Goal: Task Accomplishment & Management: Use online tool/utility

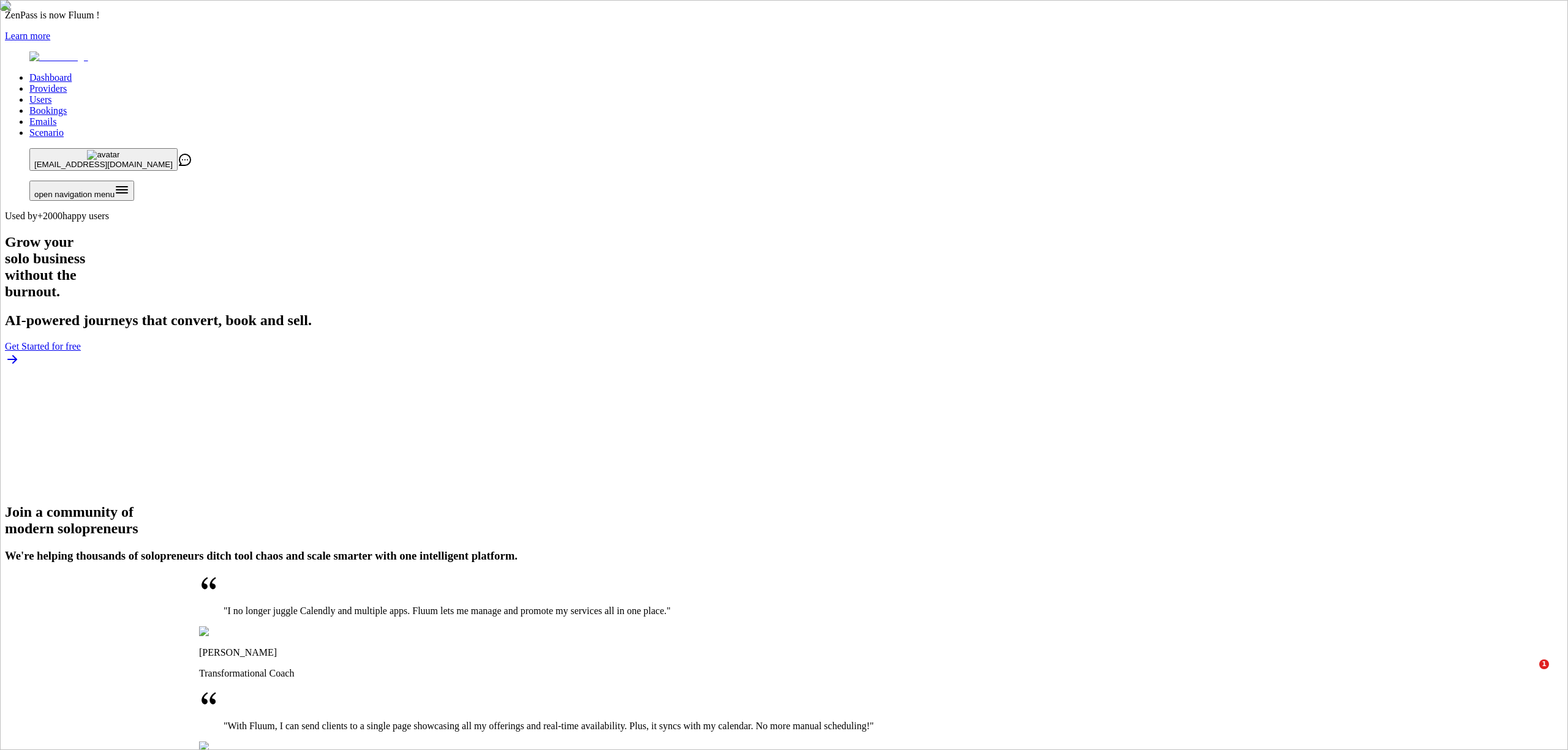
click at [67, 83] on link "Providers" at bounding box center [47, 88] width 37 height 10
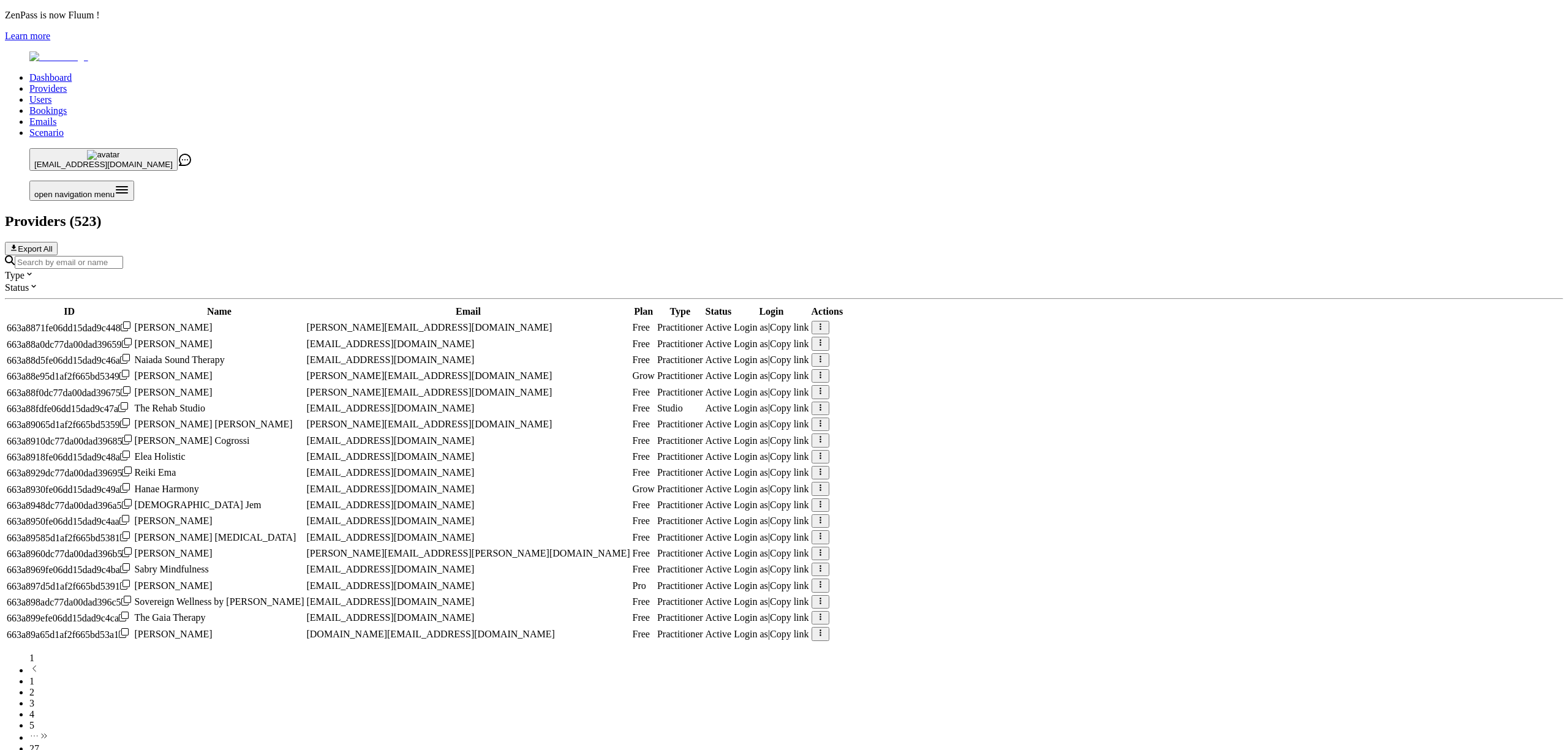
click at [532, 256] on div at bounding box center [784, 262] width 1558 height 13
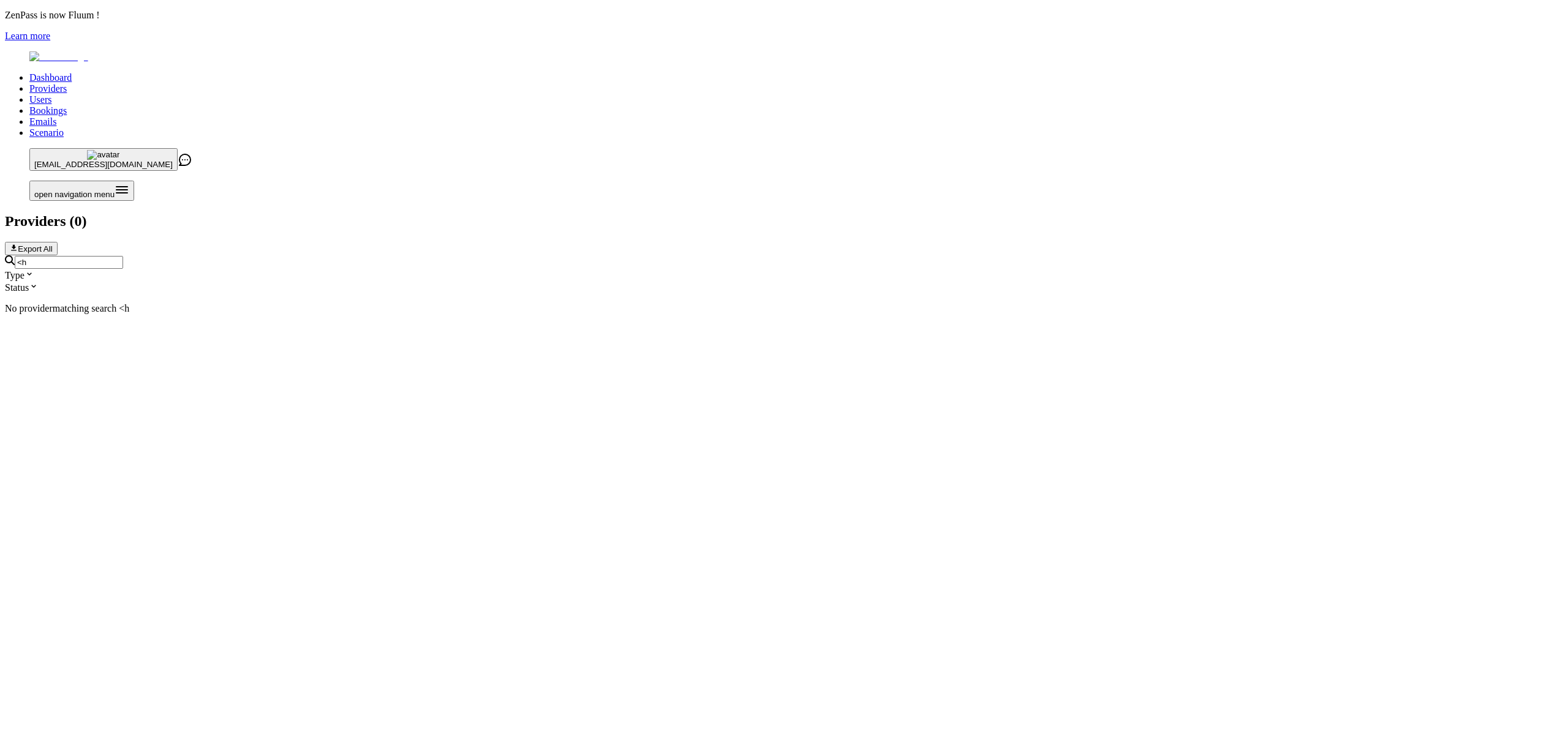
type input "<"
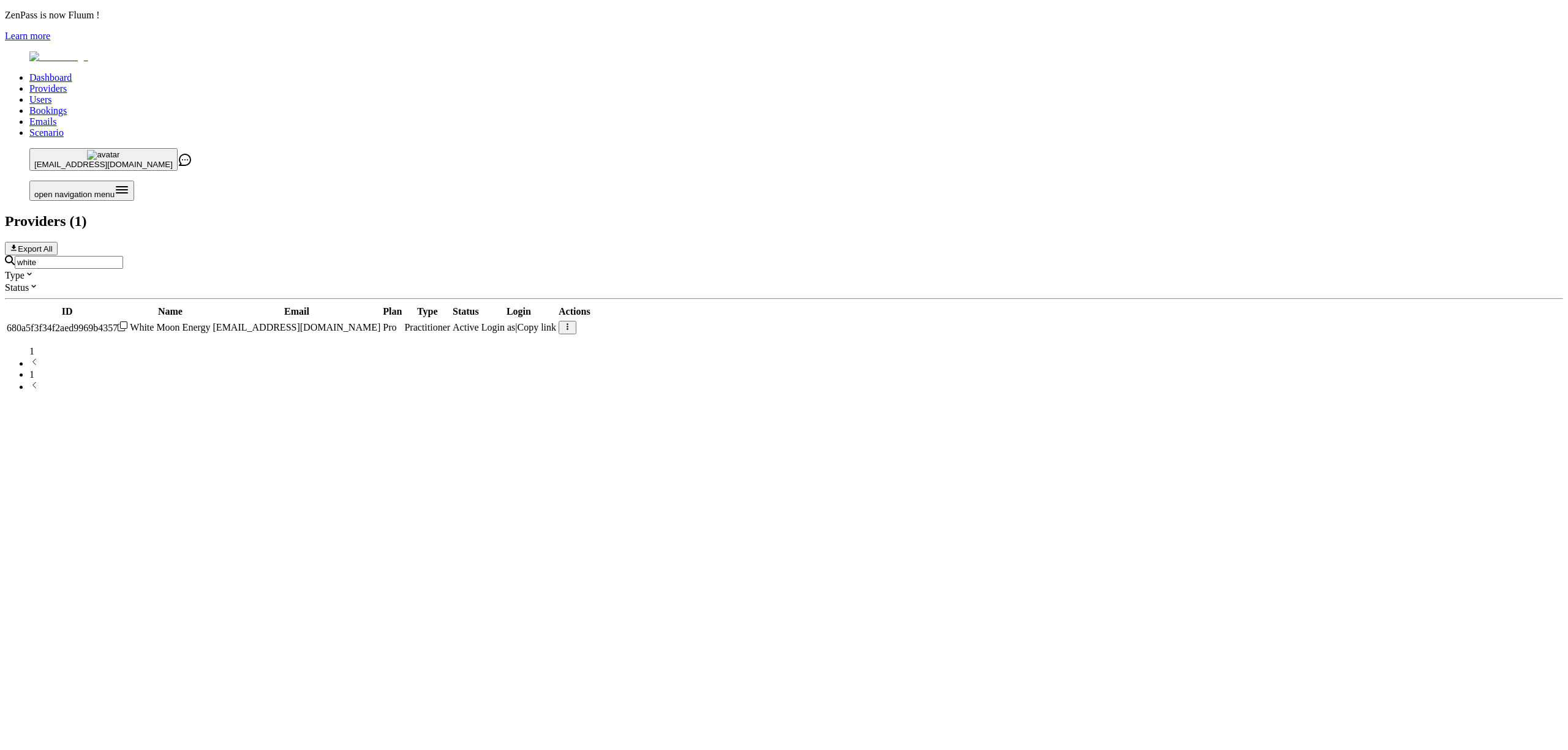
type input "white"
click at [515, 322] on span "Login as" at bounding box center [498, 327] width 34 height 10
click at [64, 127] on link "Scenario" at bounding box center [46, 132] width 34 height 10
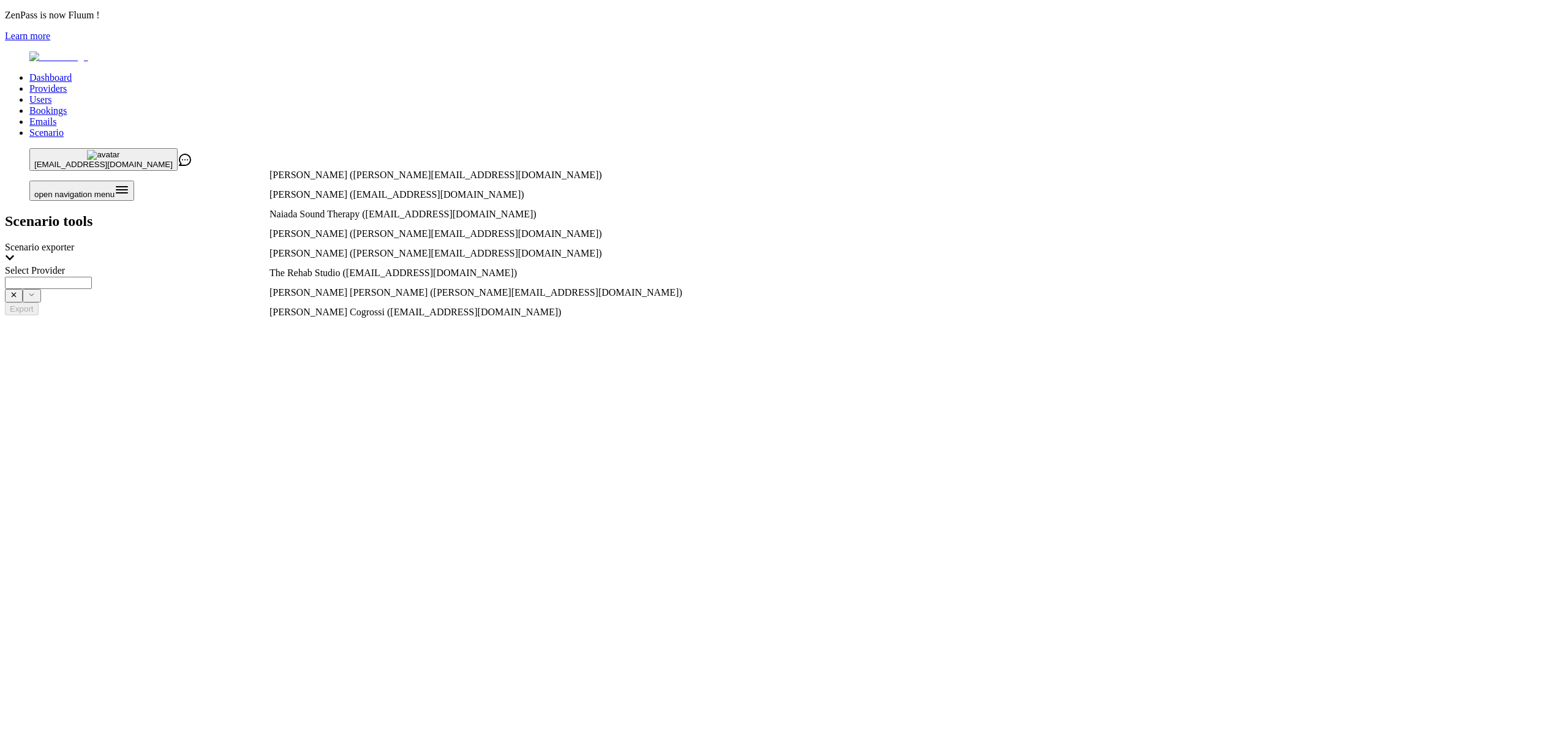
click at [92, 277] on input "Select Provider" at bounding box center [48, 283] width 87 height 13
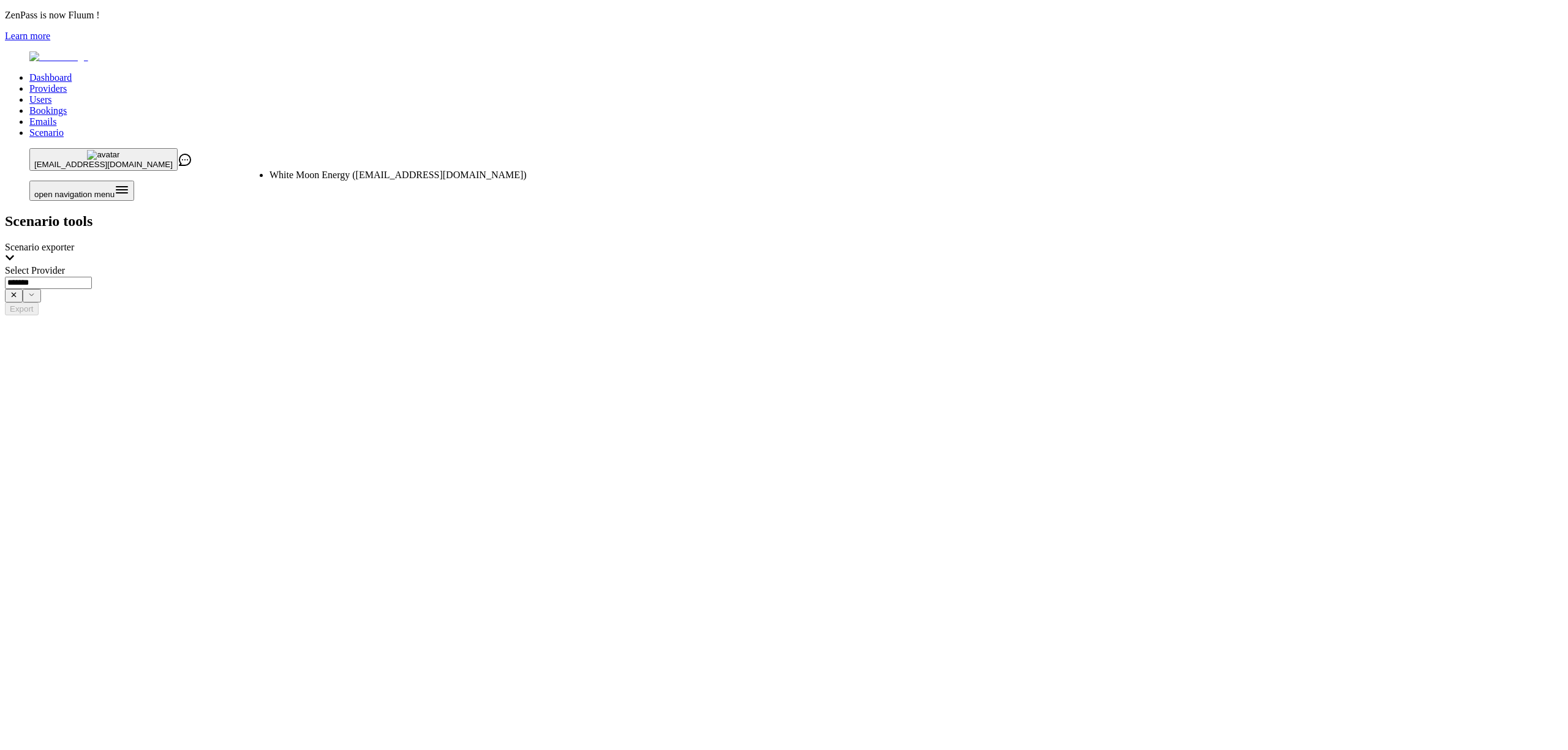
click at [435, 172] on span "White Moon Energy ([EMAIL_ADDRESS][DOMAIN_NAME])" at bounding box center [398, 175] width 257 height 10
type input "**********"
click at [38, 302] on button "Export" at bounding box center [22, 309] width 34 height 13
